Goal: Task Accomplishment & Management: Use online tool/utility

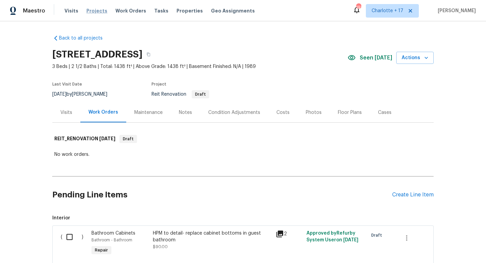
click at [97, 13] on span "Projects" at bounding box center [96, 10] width 21 height 7
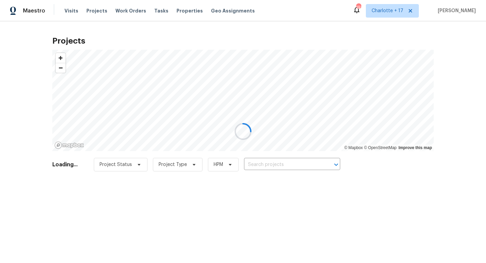
click at [250, 167] on div at bounding box center [243, 131] width 486 height 263
click at [250, 163] on div at bounding box center [243, 131] width 486 height 263
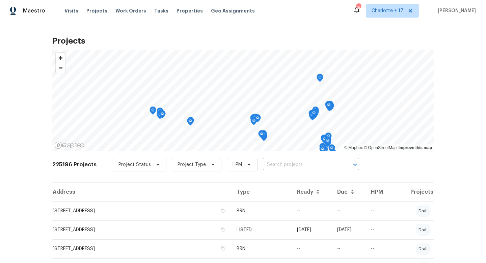
click at [268, 163] on input "text" at bounding box center [301, 164] width 77 height 10
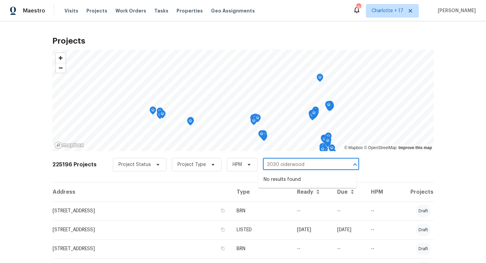
type input "3030 ciderwood"
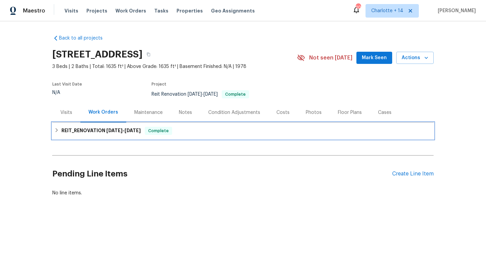
click at [166, 129] on span "Complete" at bounding box center [158, 130] width 26 height 7
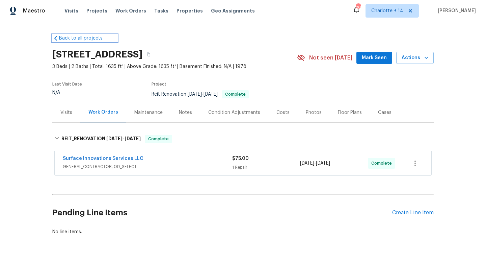
click at [71, 35] on link "Back to all projects" at bounding box center [84, 38] width 65 height 7
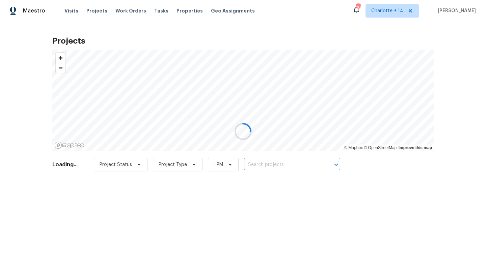
click at [259, 165] on div at bounding box center [243, 131] width 486 height 263
click at [99, 10] on div at bounding box center [243, 131] width 486 height 263
click at [271, 166] on div at bounding box center [243, 131] width 486 height 263
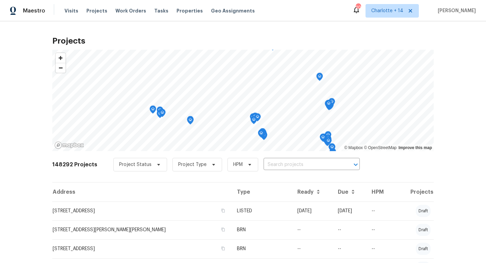
click at [271, 166] on input "text" at bounding box center [302, 164] width 77 height 10
type input "4147 presidents"
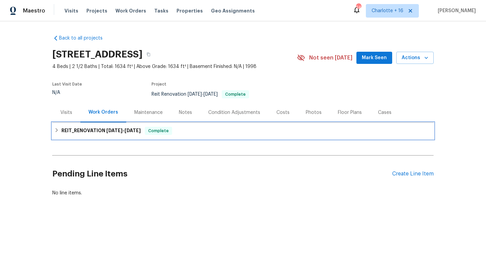
click at [157, 129] on span "Complete" at bounding box center [158, 130] width 26 height 7
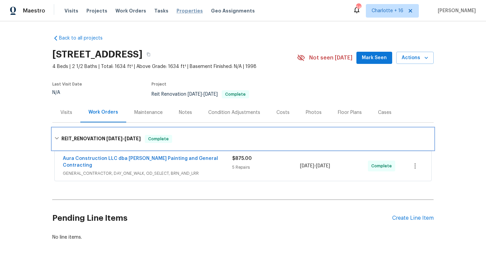
scroll to position [18, 0]
